Goal: Transaction & Acquisition: Purchase product/service

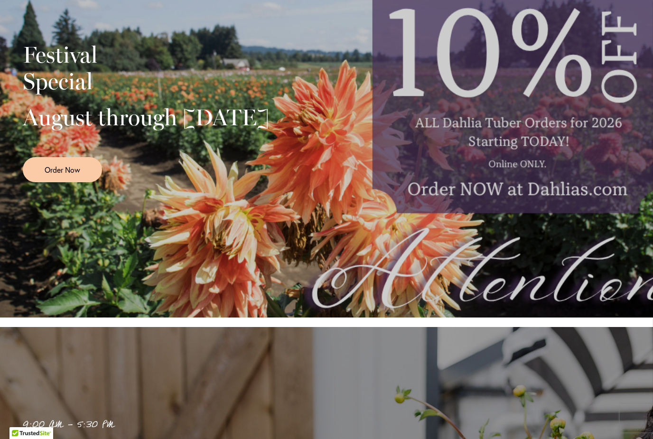
scroll to position [261, 0]
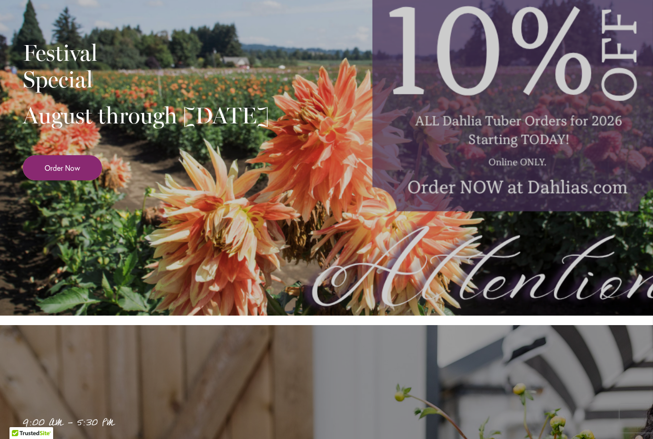
click at [54, 180] on link "Order Now" at bounding box center [62, 167] width 79 height 25
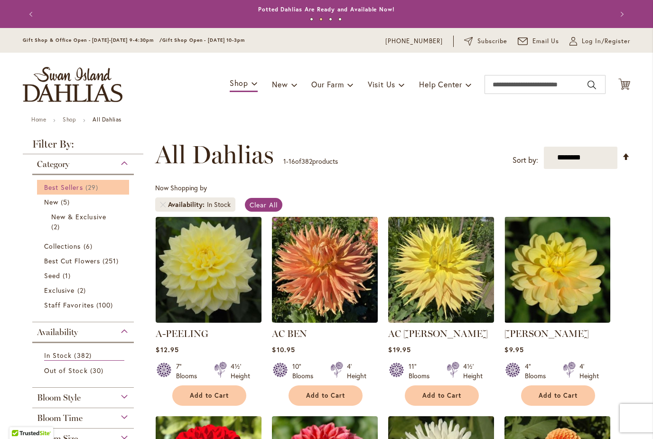
click at [64, 191] on span "Best Sellers" at bounding box center [63, 187] width 39 height 9
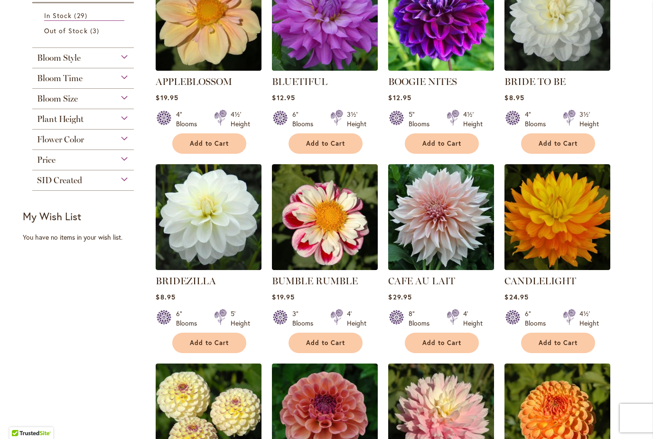
scroll to position [252, 0]
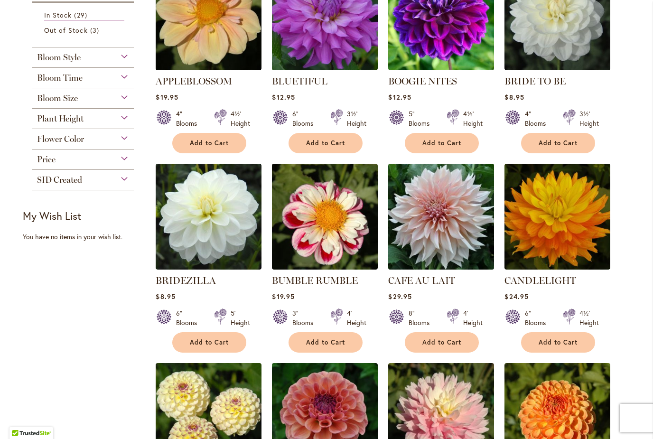
click at [453, 246] on img at bounding box center [441, 216] width 111 height 111
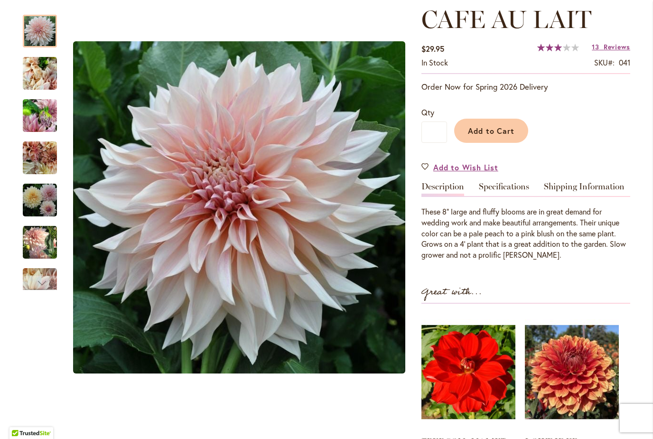
scroll to position [118, 0]
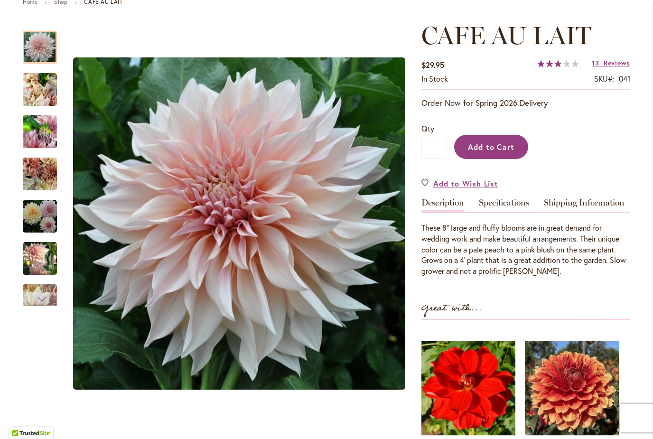
click at [478, 149] on span "Add to Cart" at bounding box center [491, 147] width 47 height 10
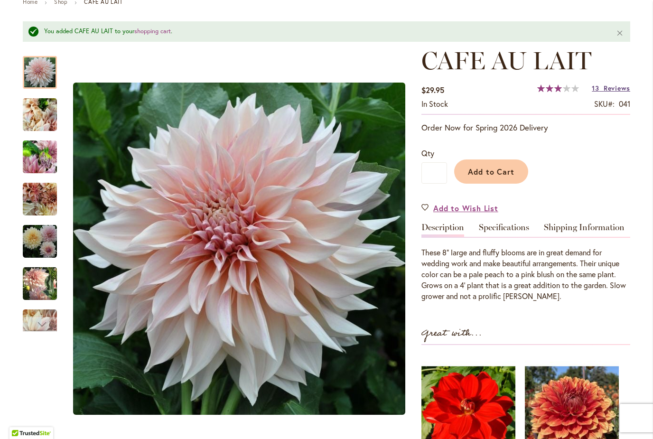
click at [607, 91] on span "Reviews" at bounding box center [617, 88] width 27 height 9
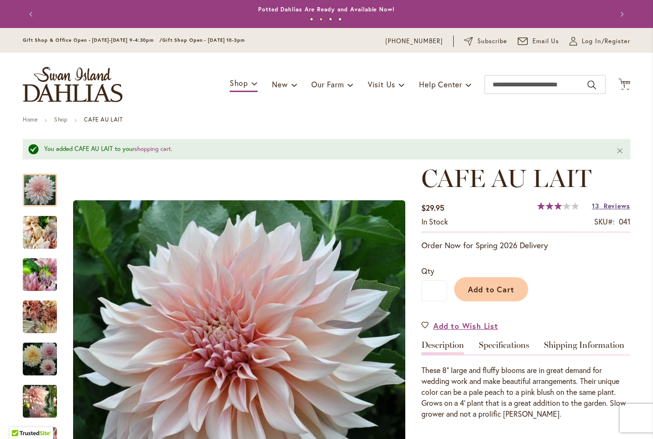
scroll to position [0, 0]
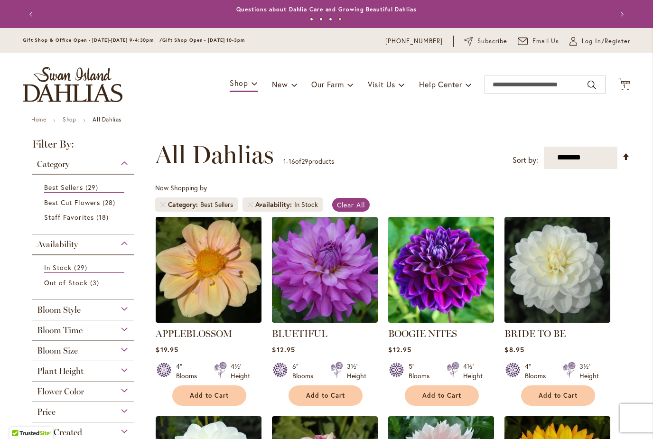
click at [84, 312] on div "Bloom Style" at bounding box center [83, 307] width 102 height 15
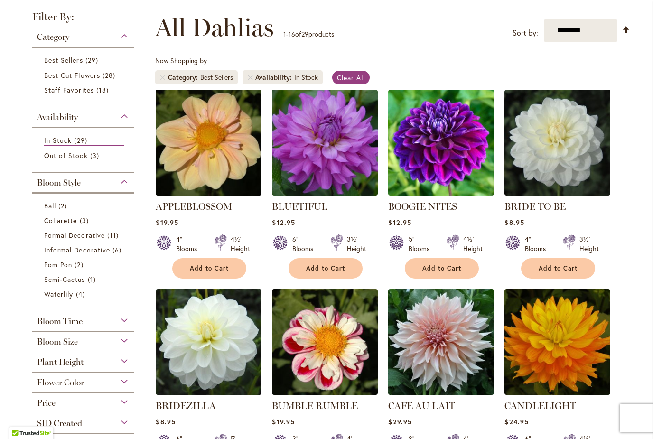
scroll to position [128, 0]
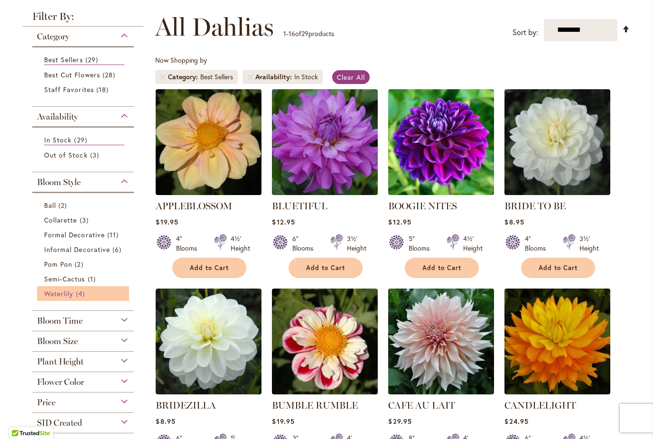
click at [58, 298] on span "Waterlily" at bounding box center [58, 293] width 29 height 9
